Goal: Check status: Check status

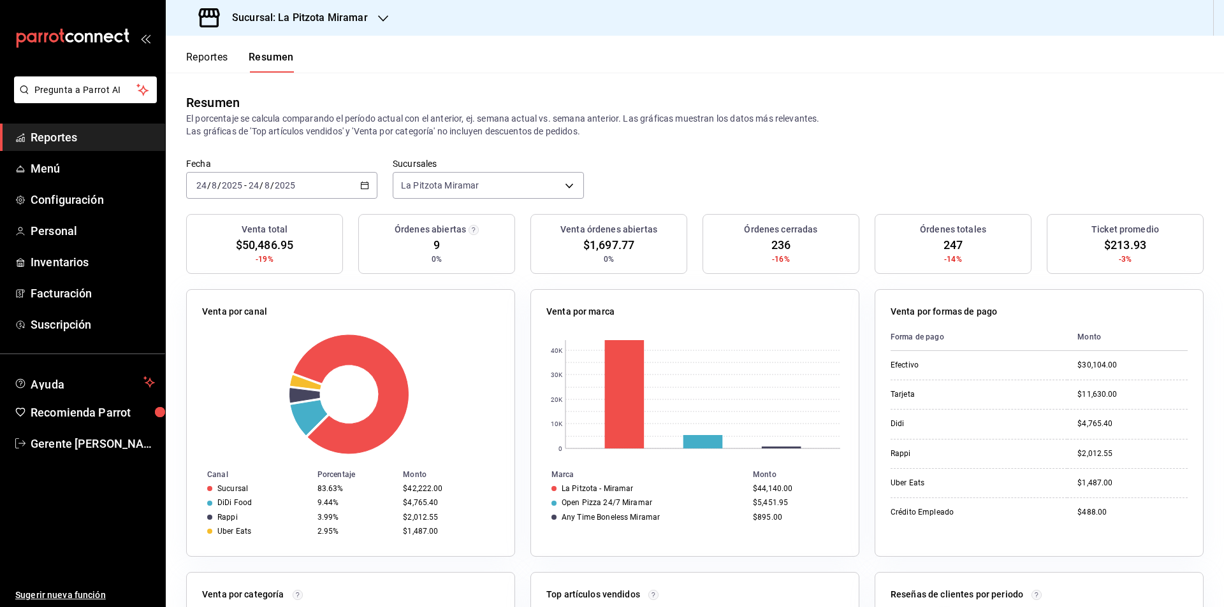
drag, startPoint x: 379, startPoint y: 185, endPoint x: 368, endPoint y: 180, distance: 11.7
click at [374, 184] on div "Fecha [DATE] [DATE] - [DATE] [DATE] Sucursales [GEOGRAPHIC_DATA] Miramar [objec…" at bounding box center [695, 186] width 1058 height 56
click at [368, 180] on div "[DATE] [DATE] - [DATE] [DATE]" at bounding box center [281, 185] width 191 height 27
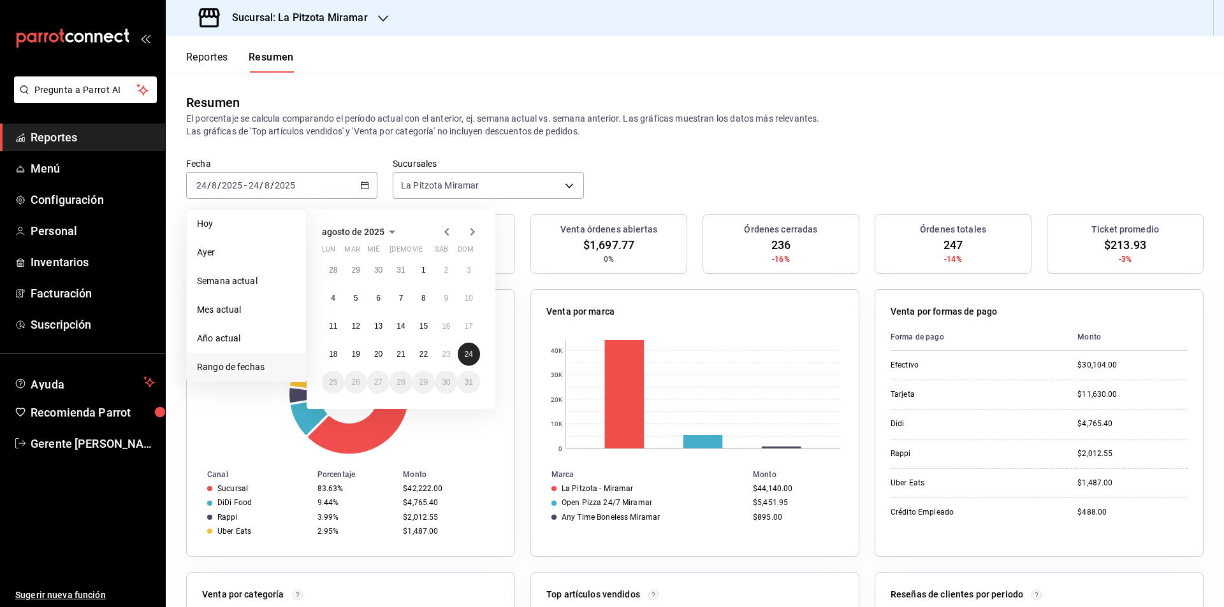
click at [470, 355] on abbr "24" at bounding box center [469, 354] width 8 height 9
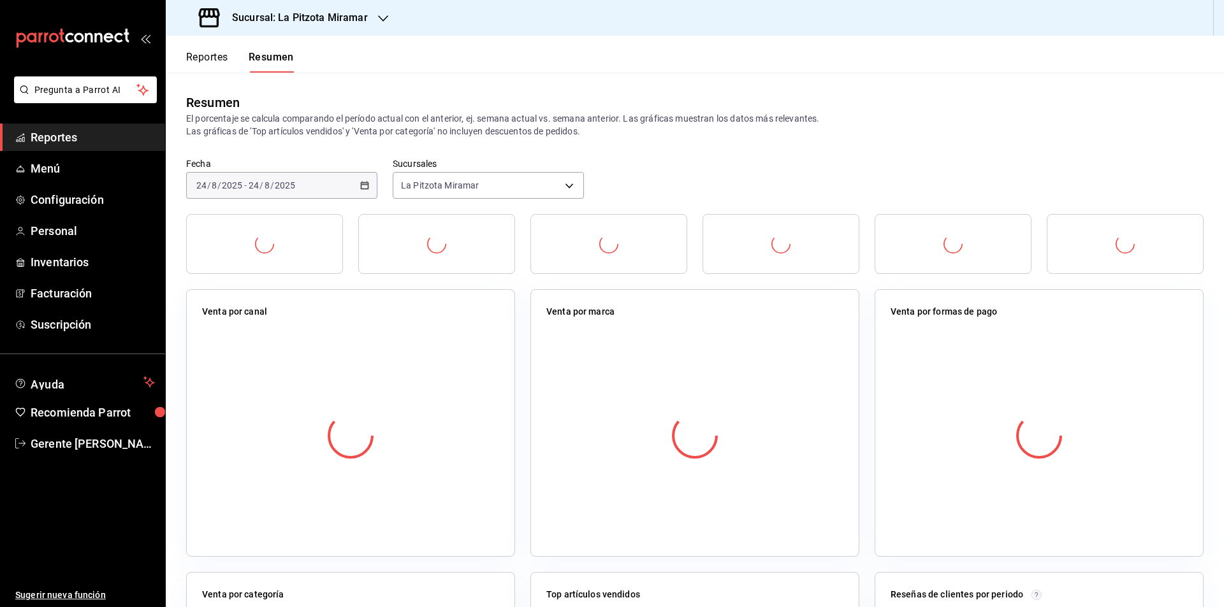
click at [467, 355] on div at bounding box center [350, 436] width 297 height 224
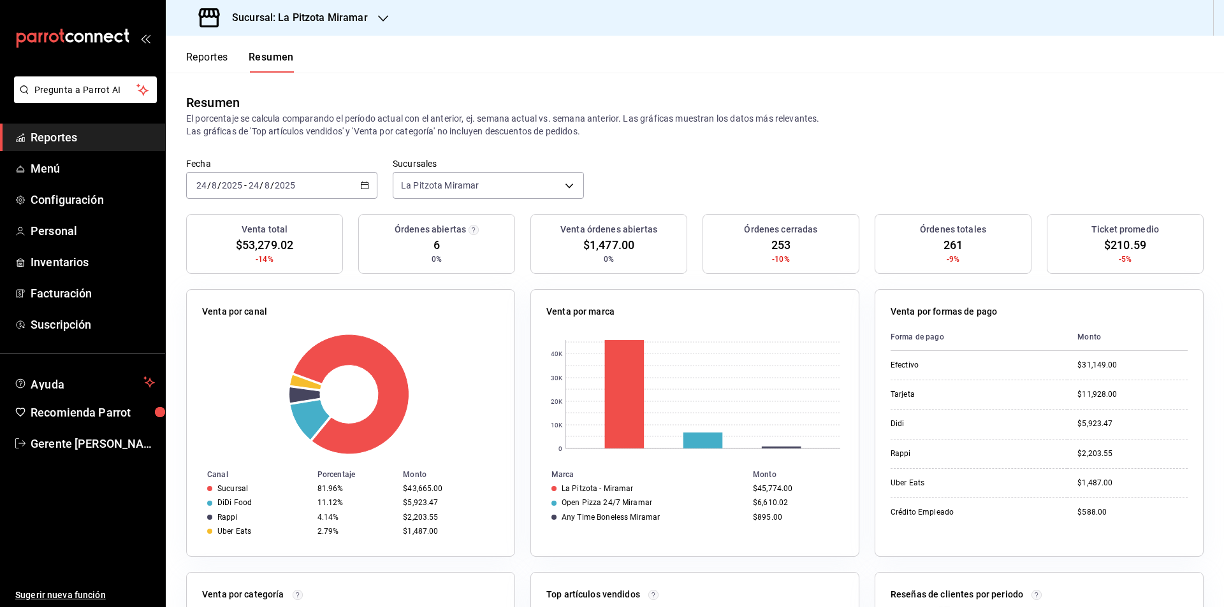
click at [357, 187] on div "[DATE] [DATE] - [DATE] [DATE]" at bounding box center [281, 185] width 191 height 27
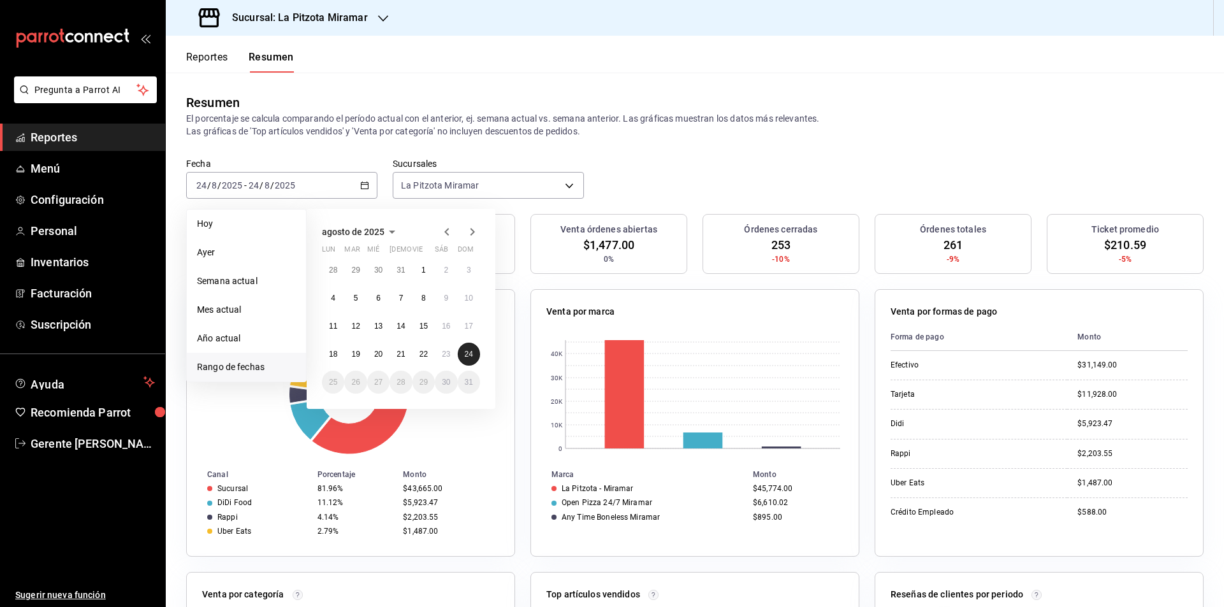
click at [469, 353] on abbr "24" at bounding box center [469, 354] width 8 height 9
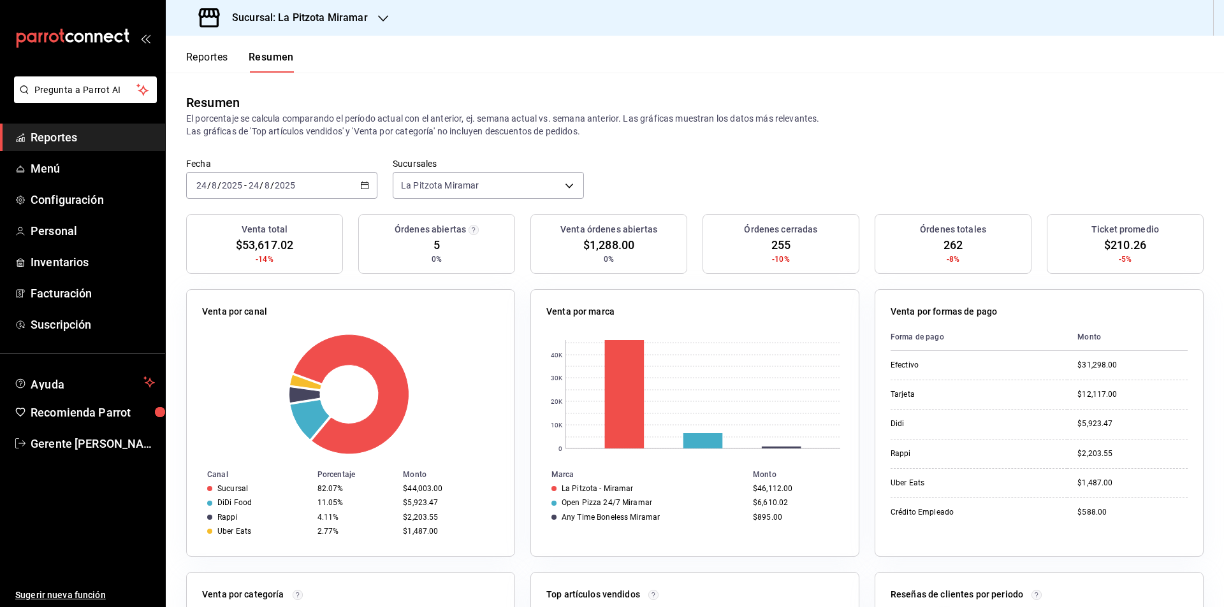
click at [363, 185] on icon "button" at bounding box center [364, 185] width 9 height 9
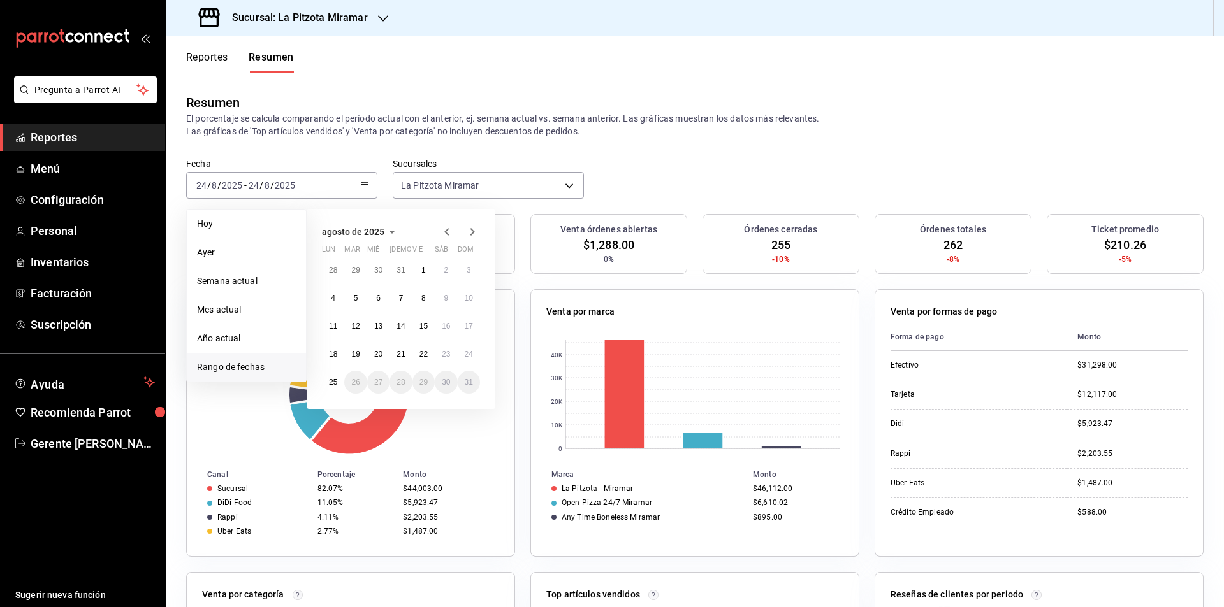
click at [475, 343] on div "28 29 30 31 1 2 3 4 5 6 7 8 9 10 11 12 13 14 15 16 17 18 19 20 21 22 23 24 25 2…" at bounding box center [401, 326] width 158 height 135
click at [471, 356] on abbr "24" at bounding box center [469, 354] width 8 height 9
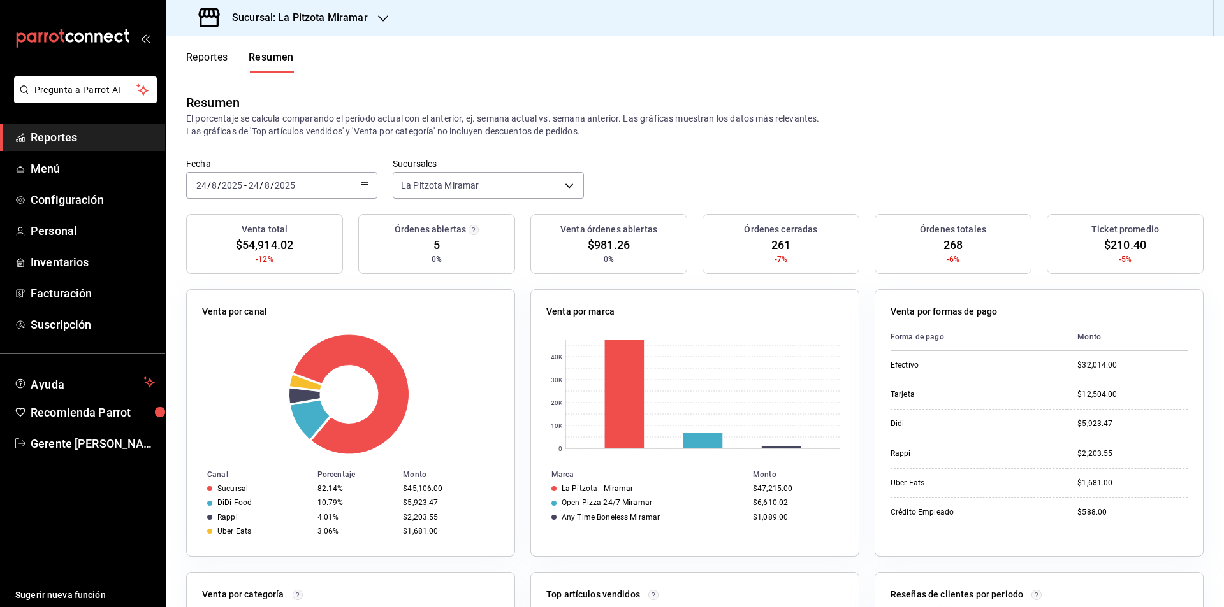
click at [362, 184] on icon "button" at bounding box center [364, 185] width 9 height 9
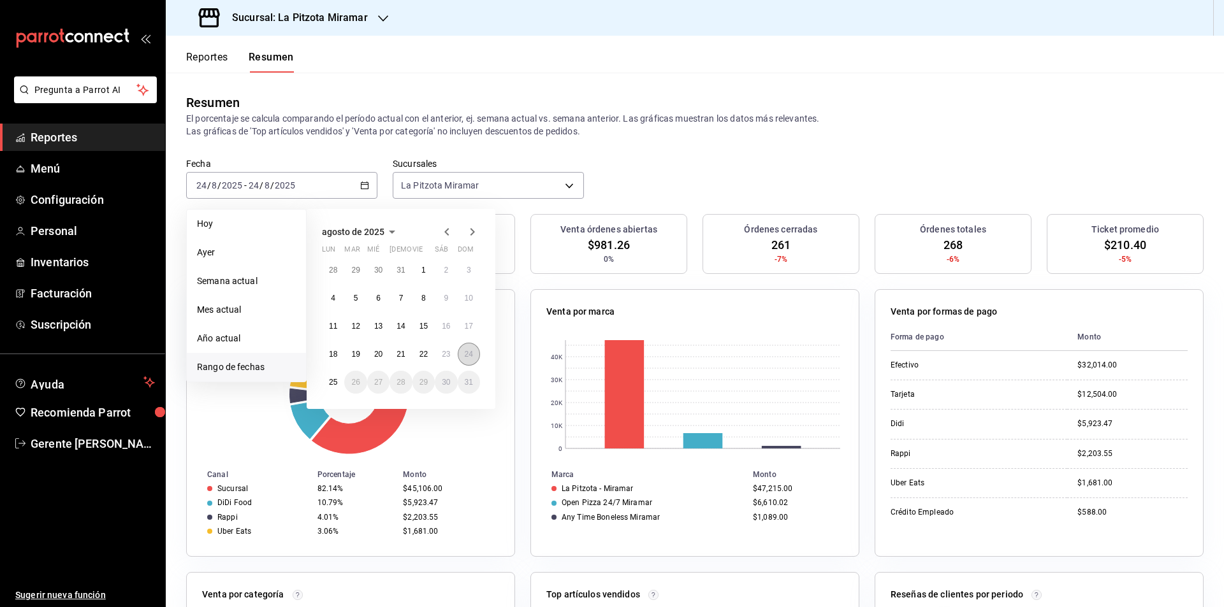
click at [472, 357] on abbr "24" at bounding box center [469, 354] width 8 height 9
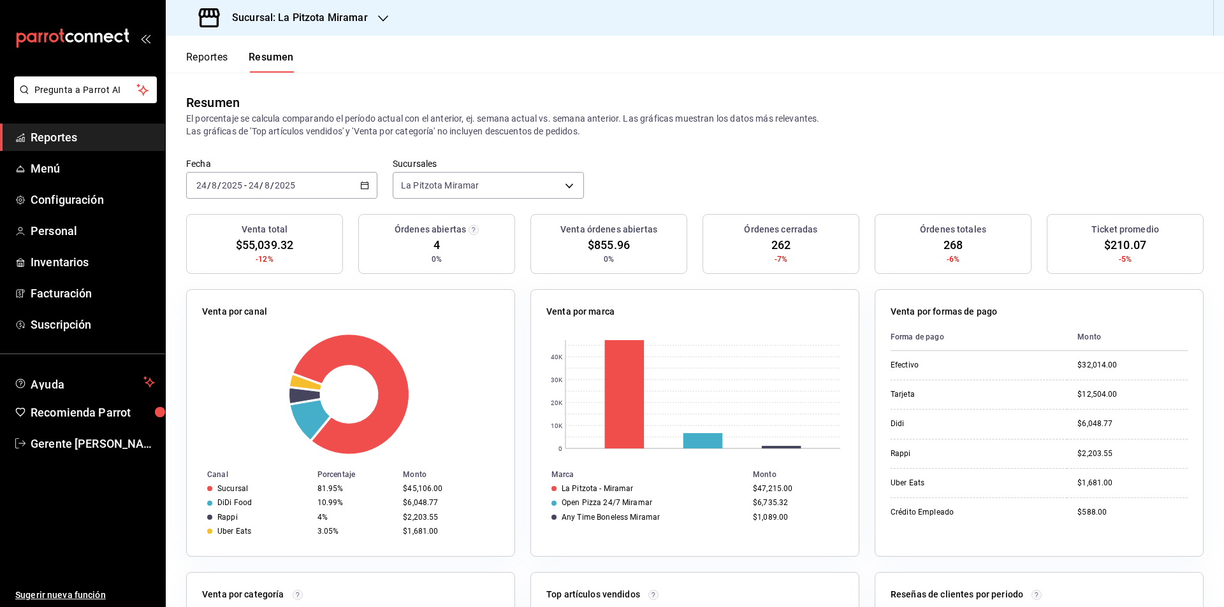
click at [353, 189] on div "[DATE] [DATE] - [DATE] [DATE]" at bounding box center [281, 185] width 191 height 27
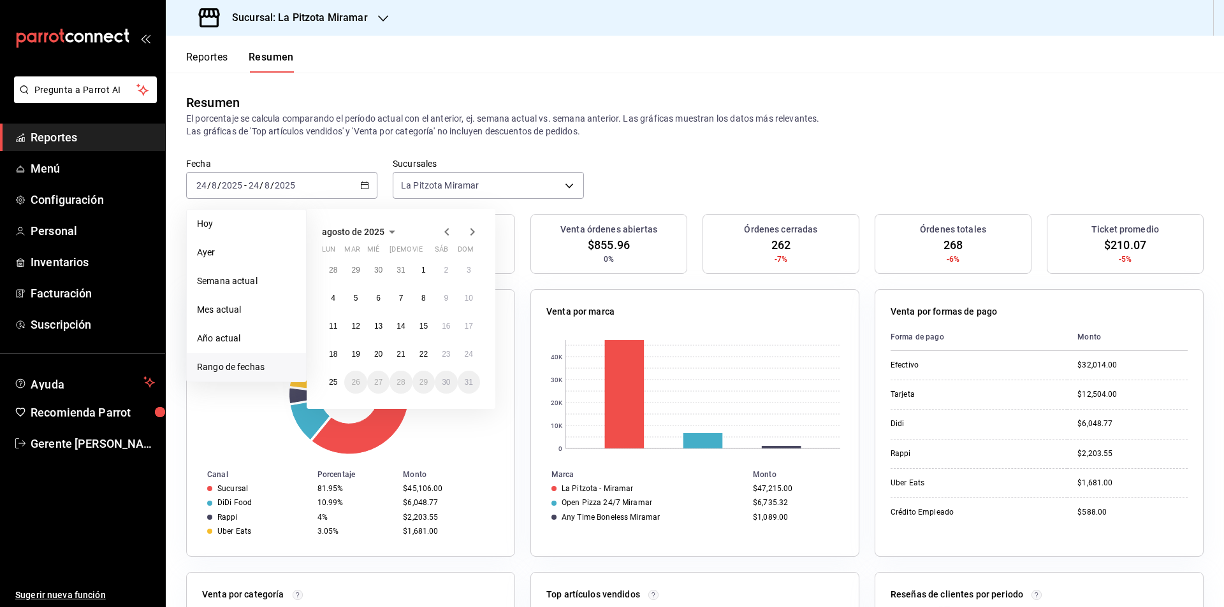
click at [481, 351] on div "agosto de 2025 lun mar [PERSON_NAME] vie sáb dom 28 29 30 31 1 2 3 4 5 6 7 8 9 …" at bounding box center [401, 309] width 189 height 200
click at [465, 353] on abbr "24" at bounding box center [469, 354] width 8 height 9
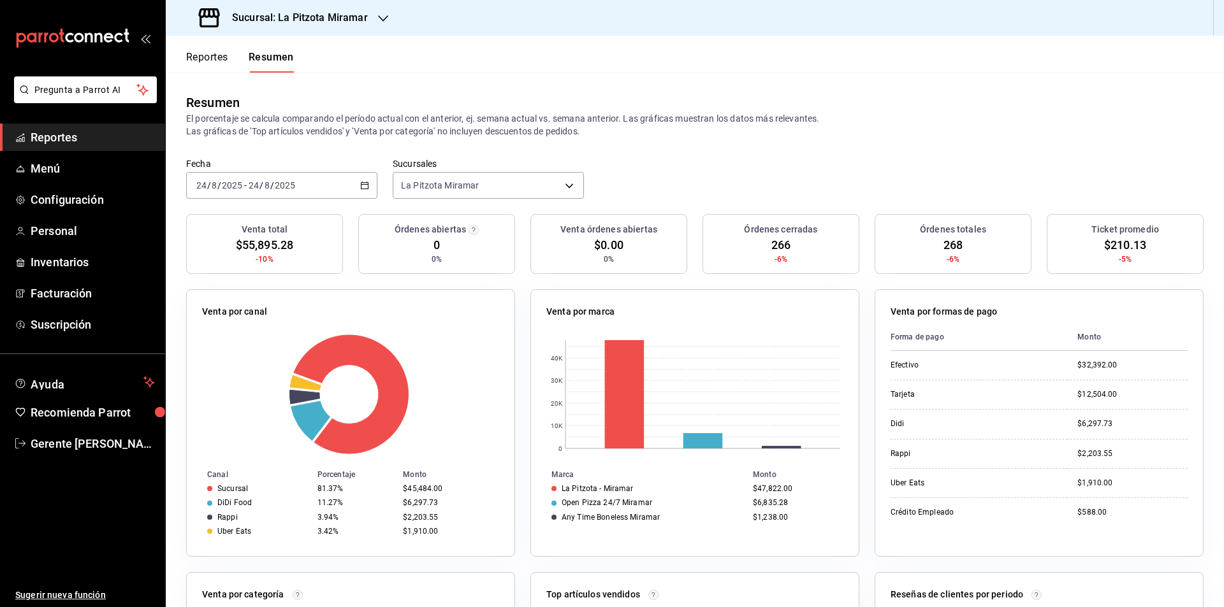
click at [367, 192] on div "[DATE] [DATE] - [DATE] [DATE]" at bounding box center [281, 185] width 191 height 27
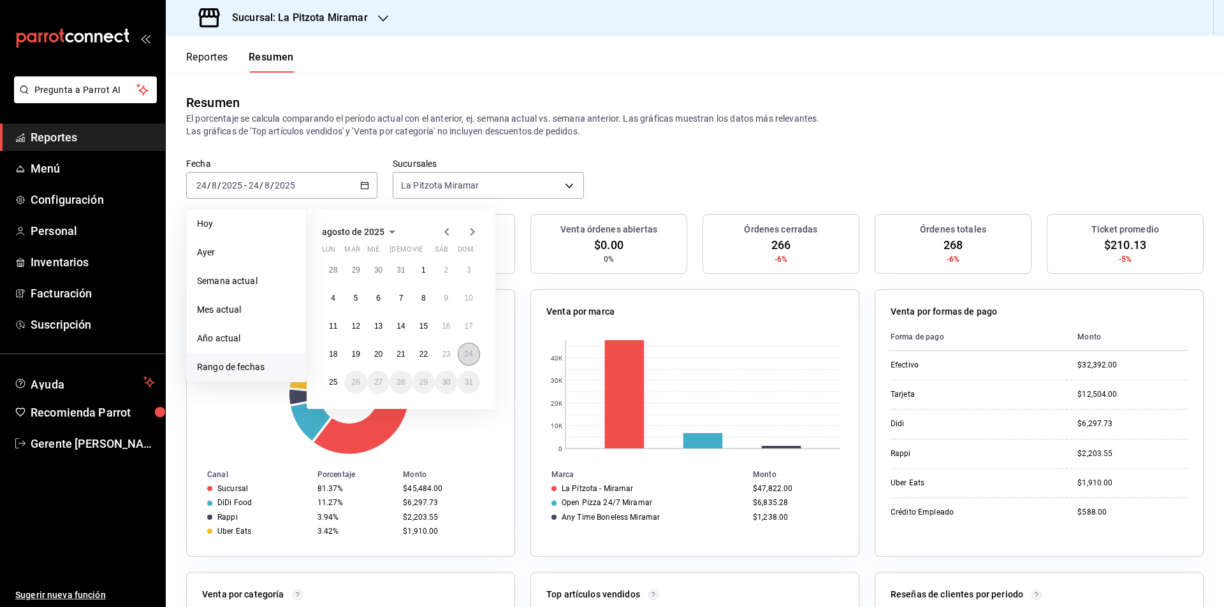
click at [470, 351] on abbr "24" at bounding box center [469, 354] width 8 height 9
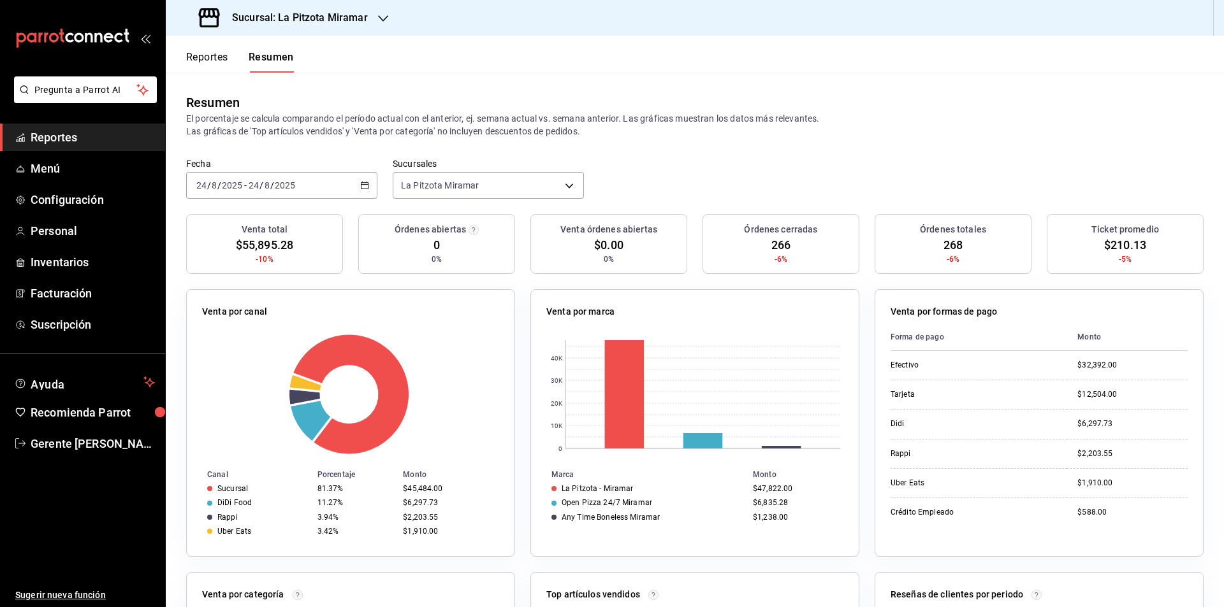
click at [352, 189] on div "[DATE] [DATE] - [DATE] [DATE]" at bounding box center [281, 185] width 191 height 27
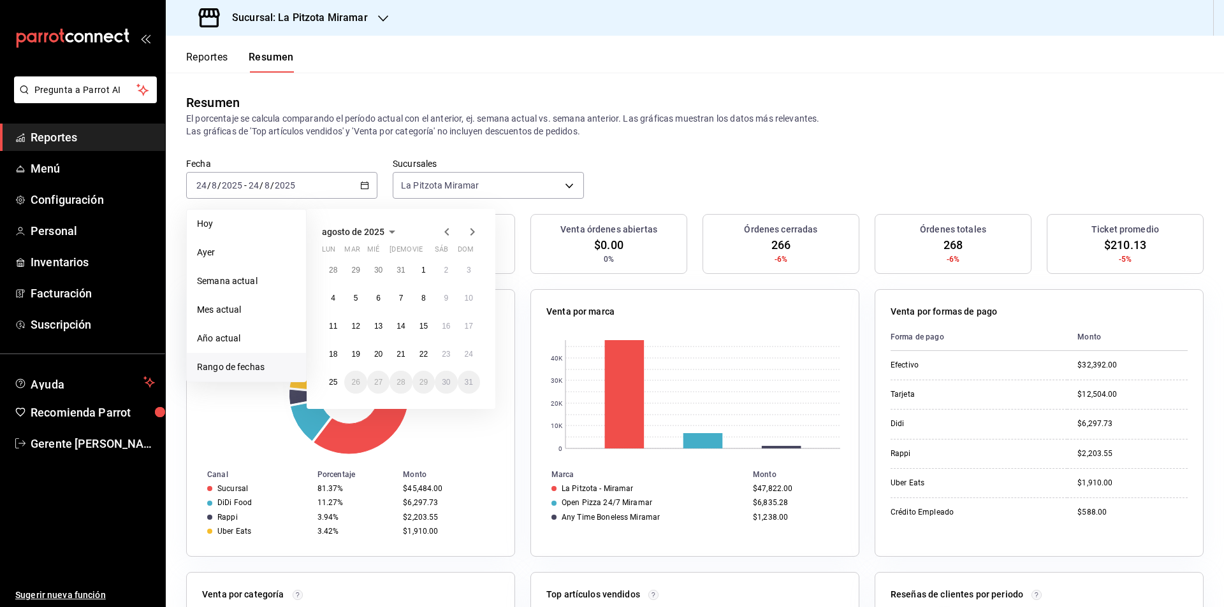
click at [482, 358] on div "agosto de 2025 lun mar [PERSON_NAME] vie sáb dom 28 29 30 31 1 2 3 4 5 6 7 8 9 …" at bounding box center [401, 309] width 189 height 200
click at [479, 355] on button "24" at bounding box center [469, 354] width 22 height 23
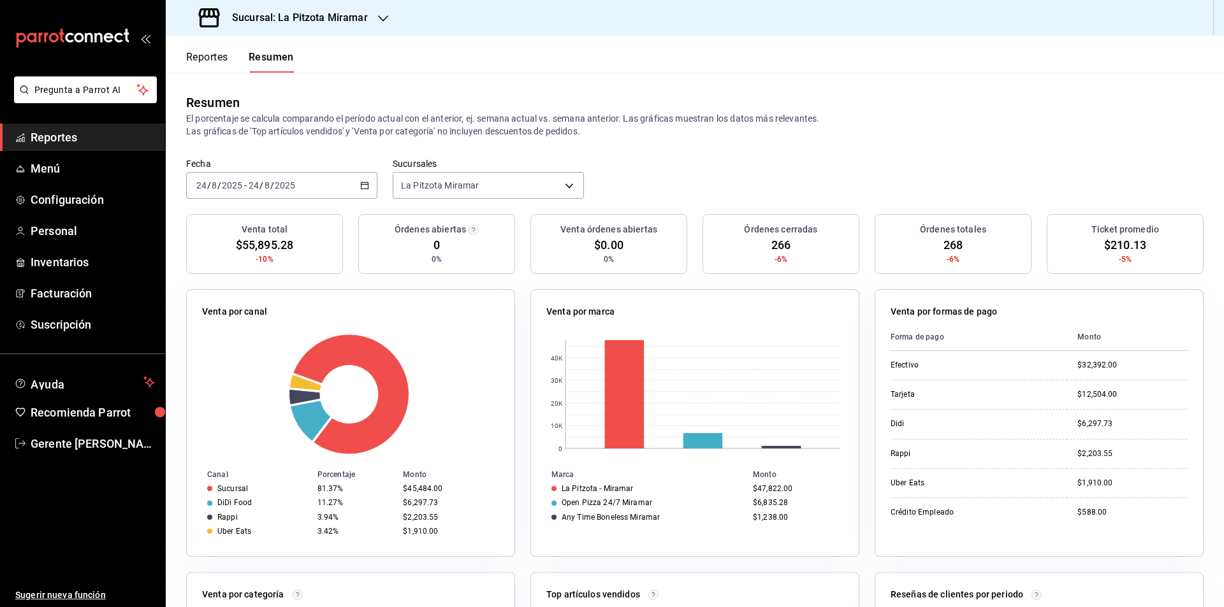
click at [207, 58] on button "Reportes" at bounding box center [207, 62] width 42 height 22
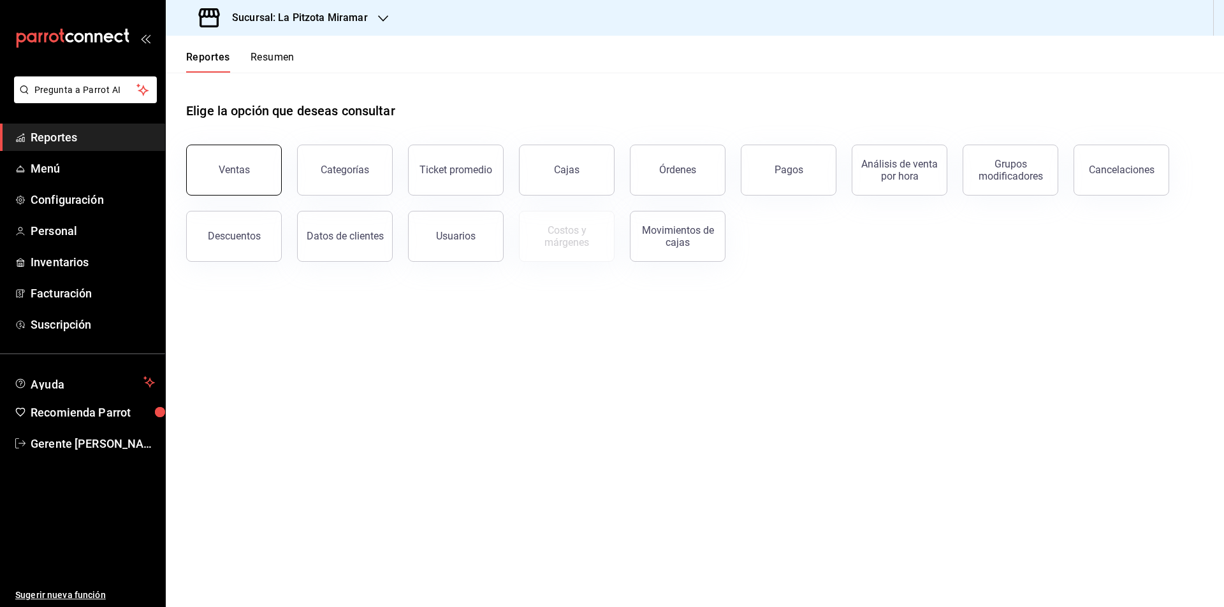
click at [275, 164] on button "Ventas" at bounding box center [234, 170] width 96 height 51
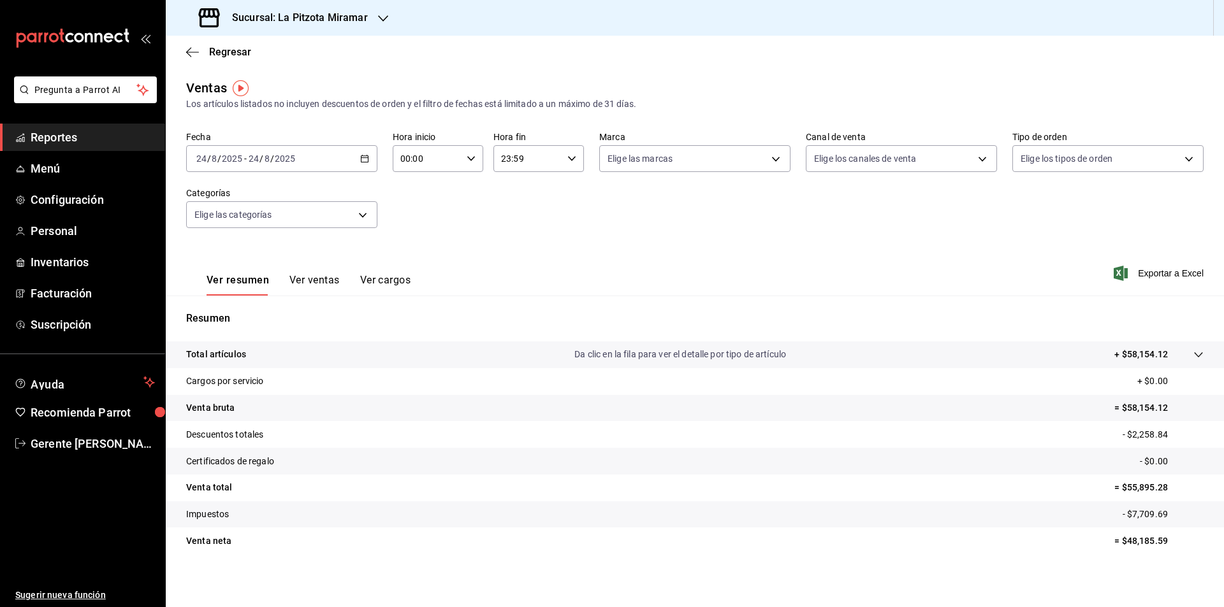
click at [367, 170] on div "[DATE] [DATE] - [DATE] [DATE]" at bounding box center [281, 158] width 191 height 27
click at [265, 310] on span "Rango de fechas" at bounding box center [246, 311] width 99 height 13
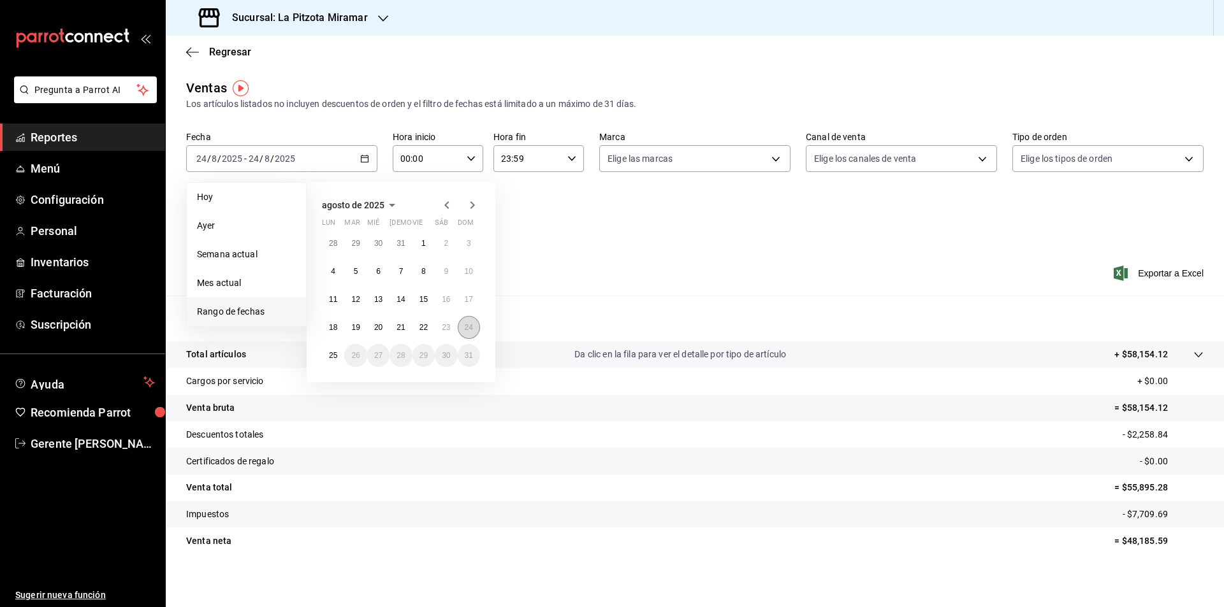
click at [465, 327] on abbr "24" at bounding box center [469, 327] width 8 height 9
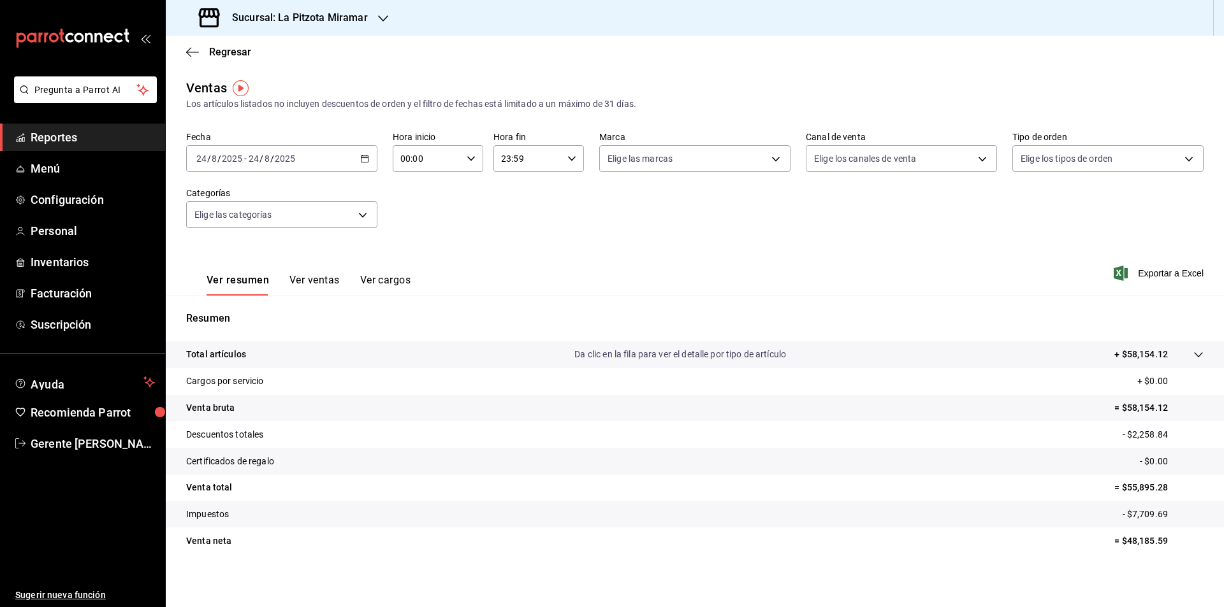
click at [314, 283] on button "Ver ventas" at bounding box center [314, 285] width 50 height 22
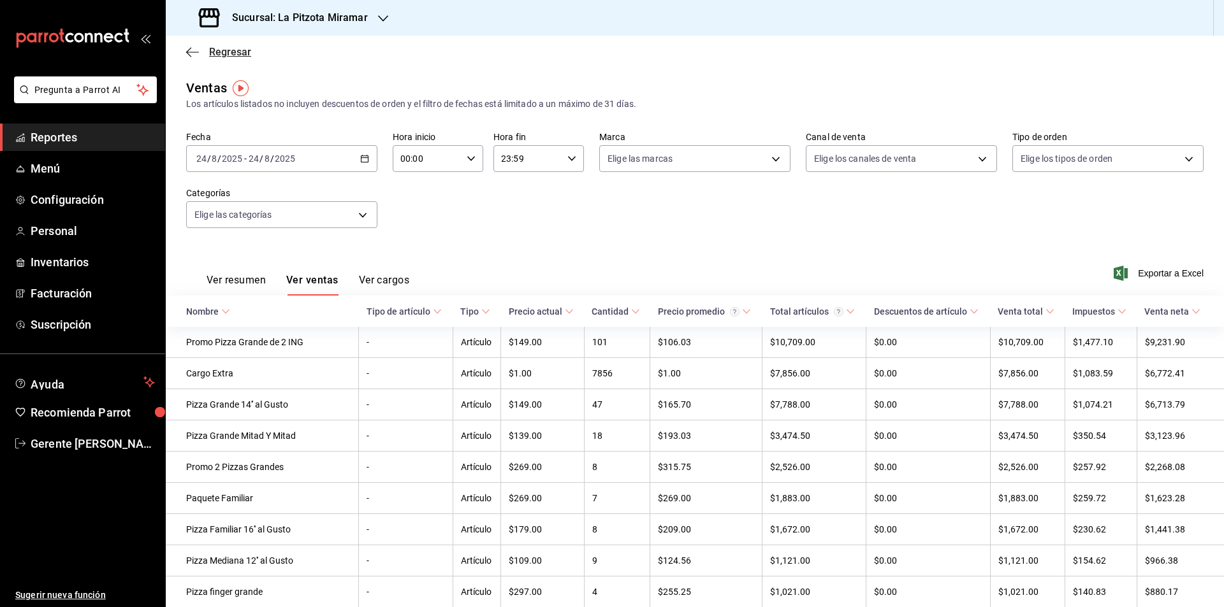
click at [199, 50] on span "Regresar" at bounding box center [218, 52] width 65 height 12
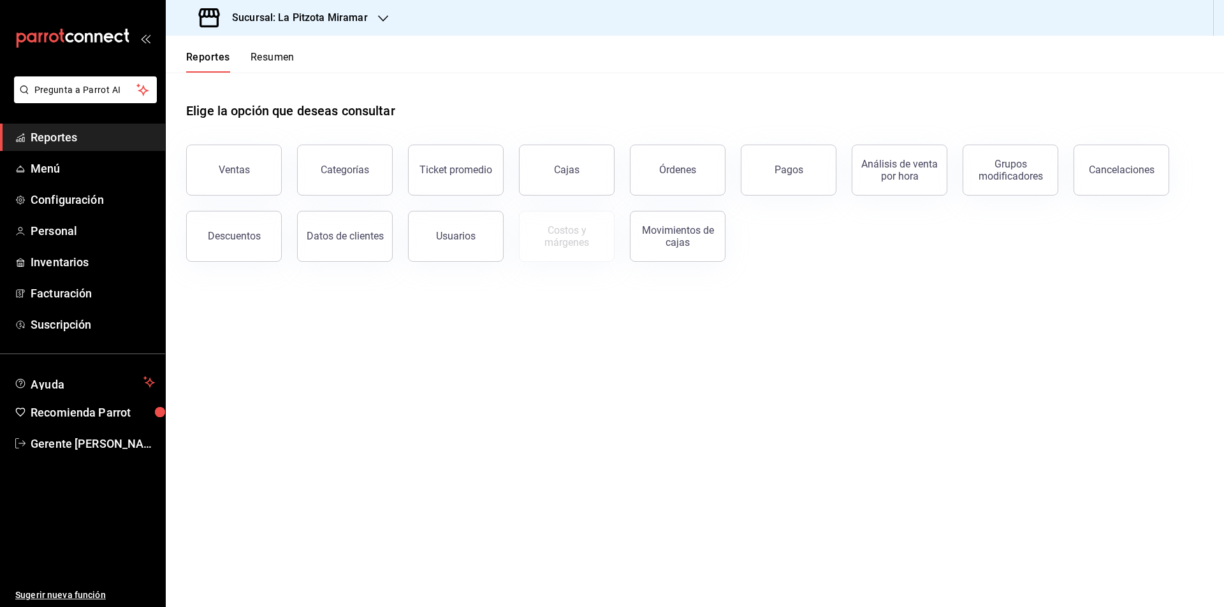
click at [273, 57] on button "Resumen" at bounding box center [272, 62] width 44 height 22
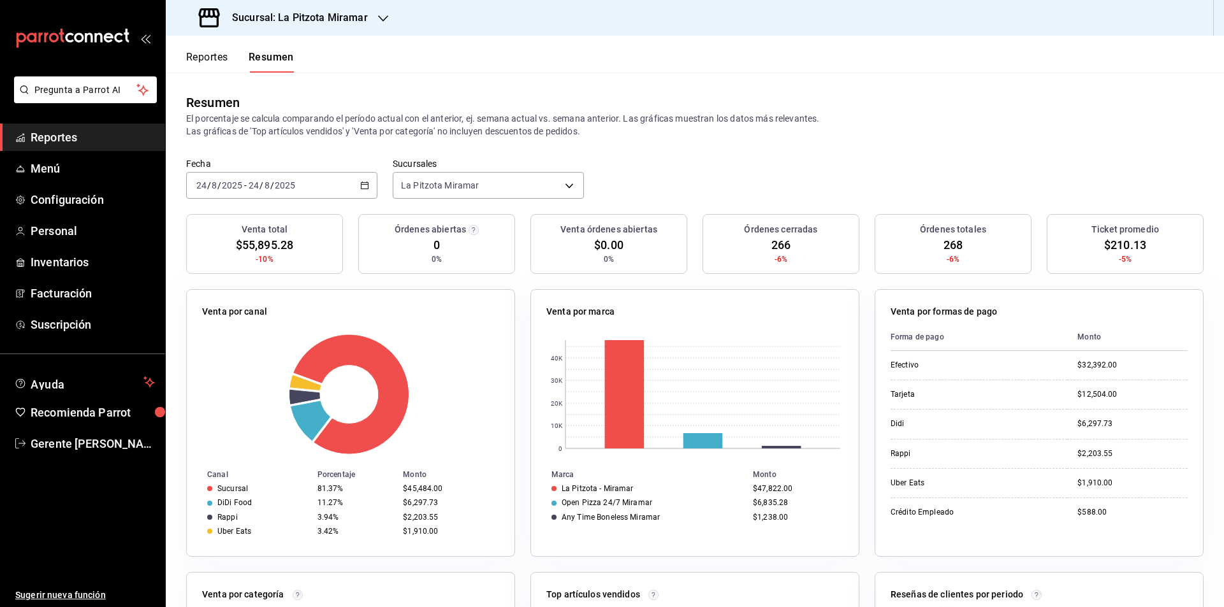
click at [366, 184] on \(Stroke\) "button" at bounding box center [365, 185] width 8 height 7
click at [293, 372] on span "Rango de fechas" at bounding box center [246, 367] width 99 height 13
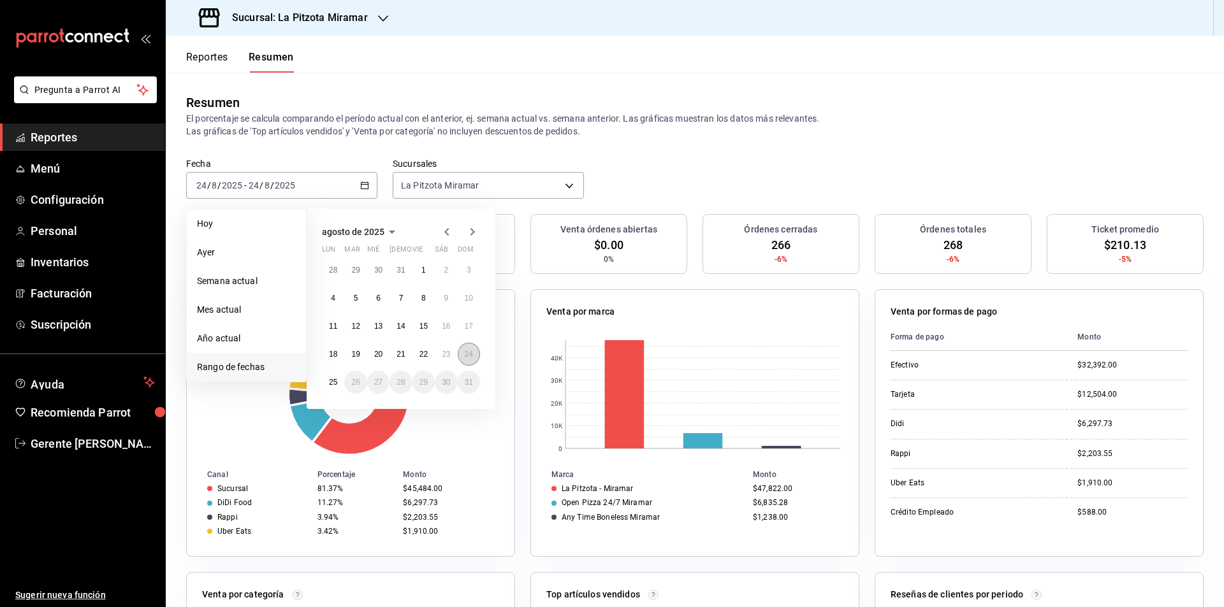
click at [472, 356] on abbr "24" at bounding box center [469, 354] width 8 height 9
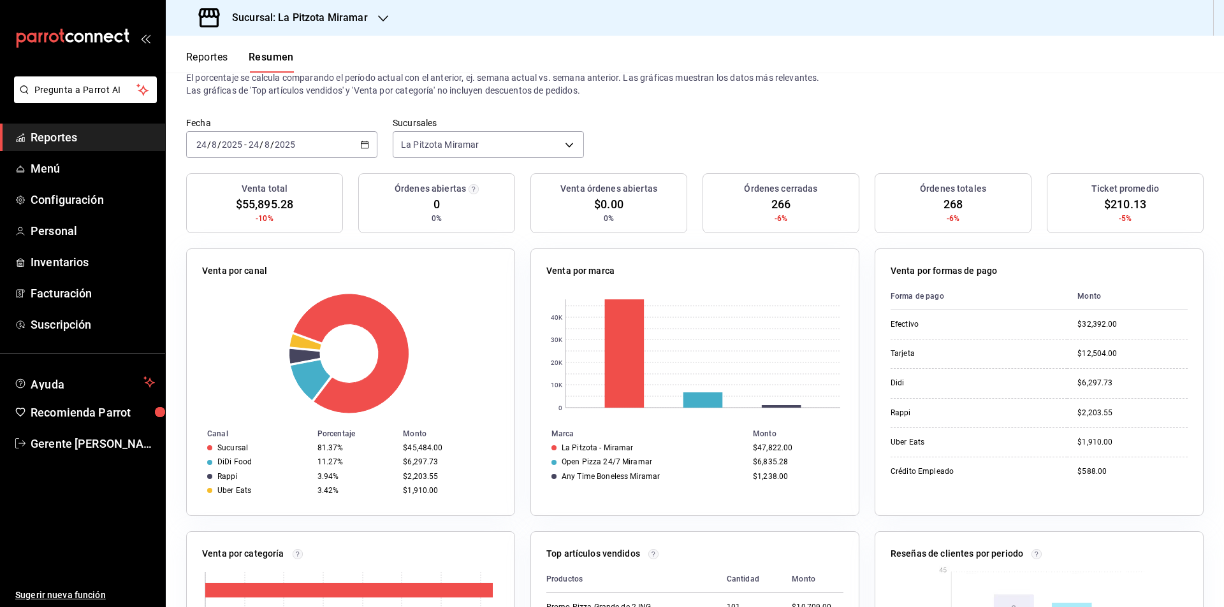
scroll to position [64, 0]
